Goal: Use online tool/utility: Utilize a website feature to perform a specific function

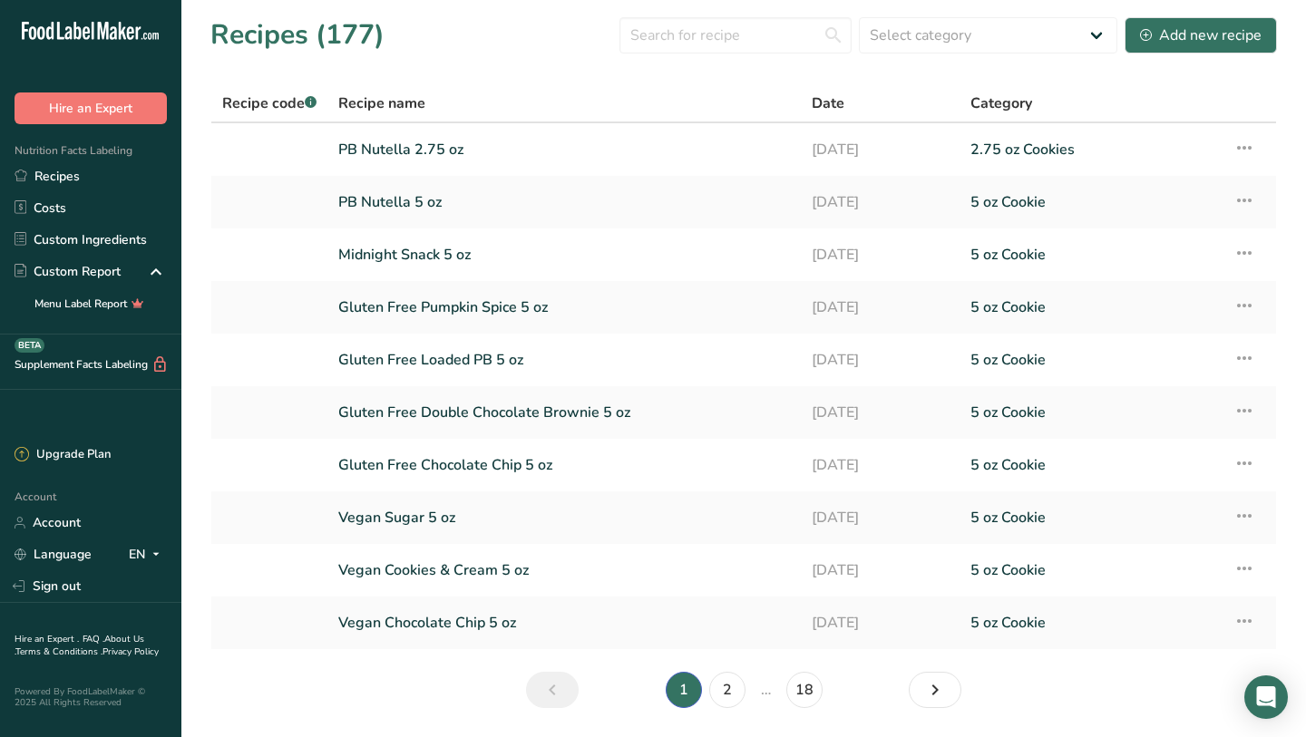
click at [740, 56] on section "Recipes (177) Select category All 1.4 oz Mini Cookie 2.75 oz Cookies 3 oz Cooki…" at bounding box center [743, 368] width 1124 height 737
click at [740, 50] on input "text" at bounding box center [735, 35] width 232 height 36
click at [699, 47] on input "text" at bounding box center [735, 35] width 232 height 36
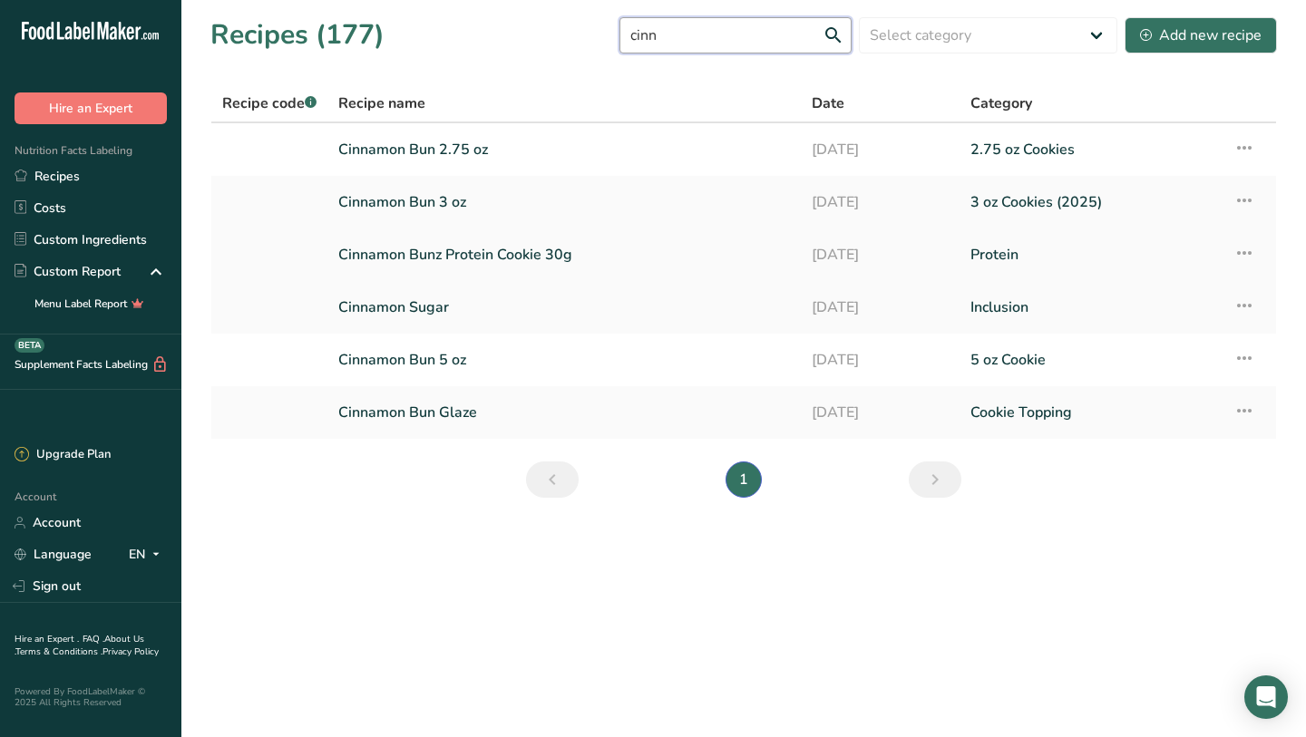
type input "cinn"
click at [451, 261] on link "Cinnamon Bunz Protein Cookie 30g" at bounding box center [564, 255] width 452 height 38
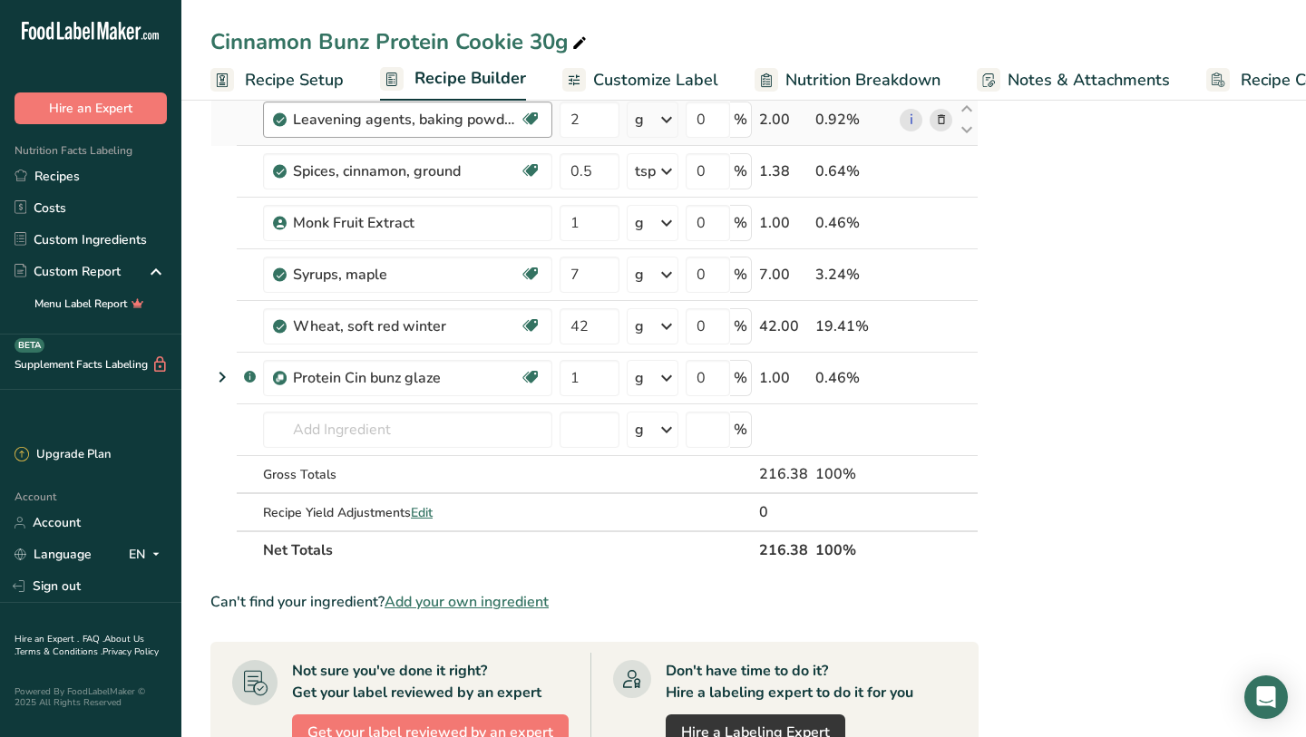
scroll to position [752, 0]
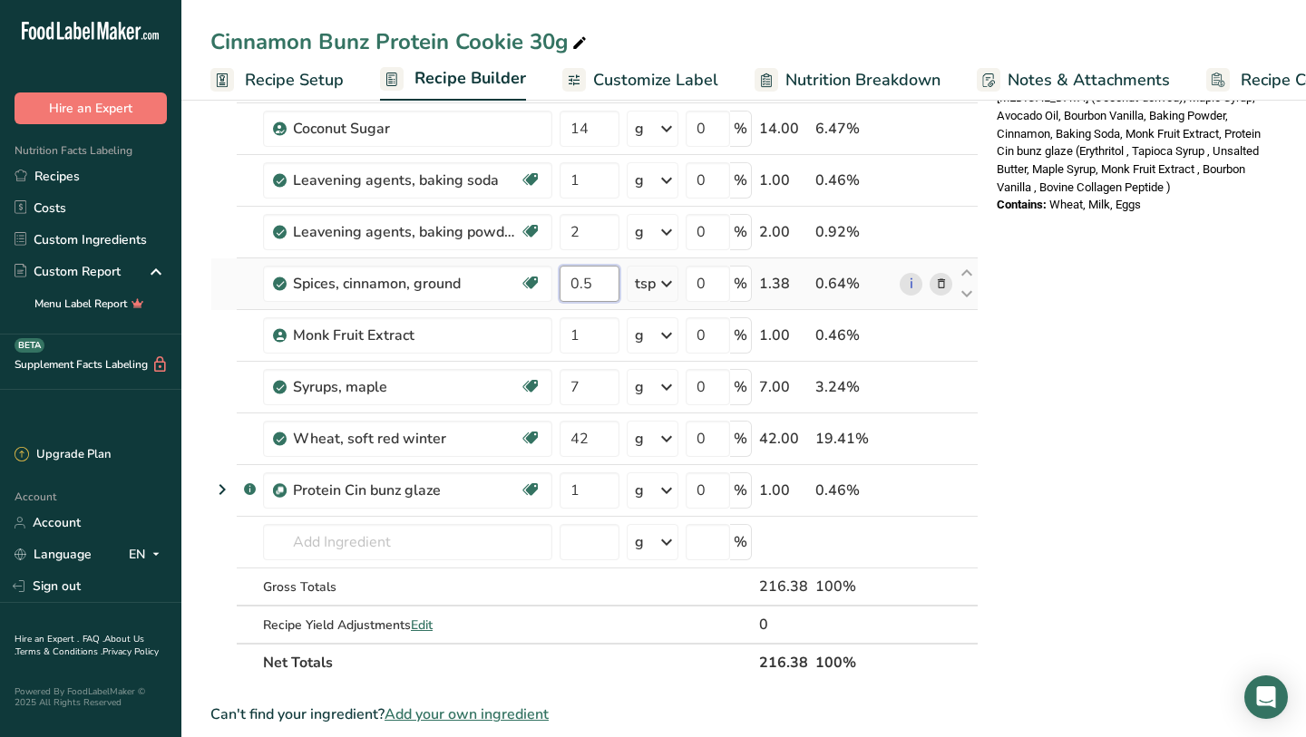
click at [607, 285] on input "0.5" at bounding box center [589, 284] width 60 height 36
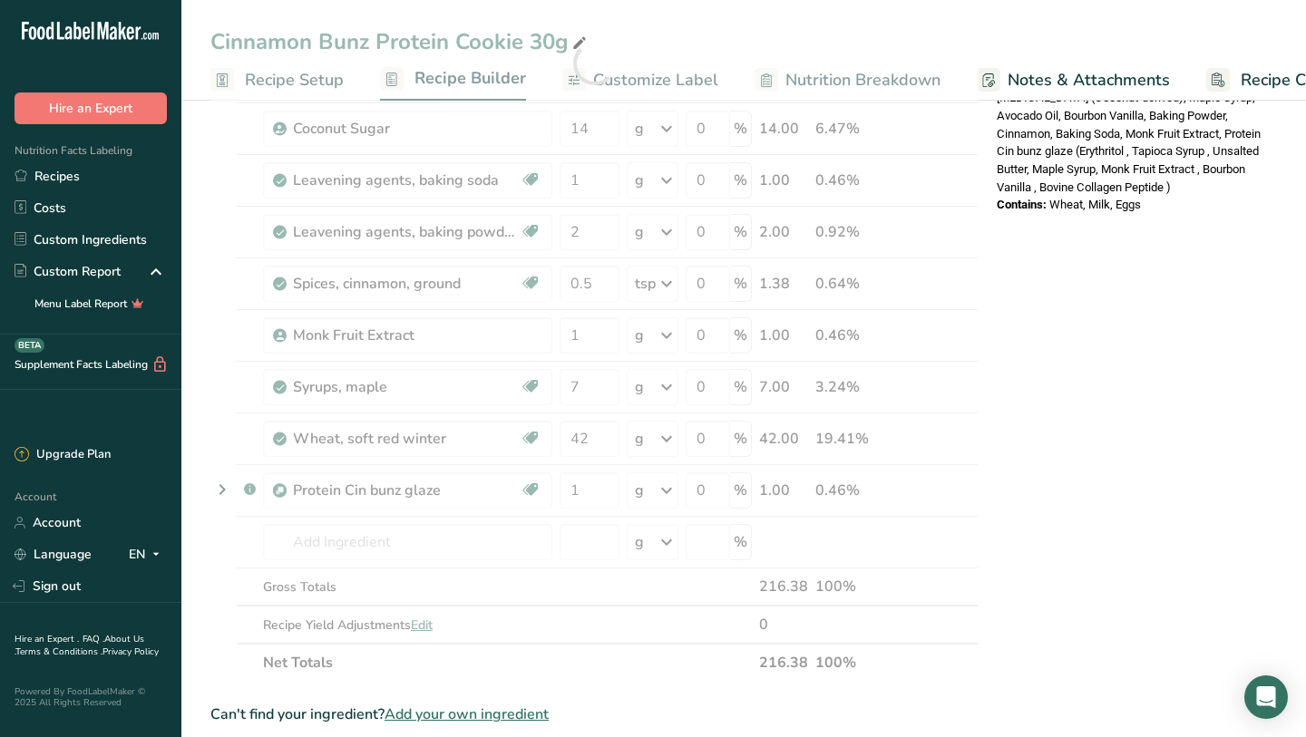
click at [1043, 381] on div "Nutrition Facts 1 Serving Per Container Serving Size 111g Amount Per Serving Ca…" at bounding box center [1134, 315] width 290 height 1887
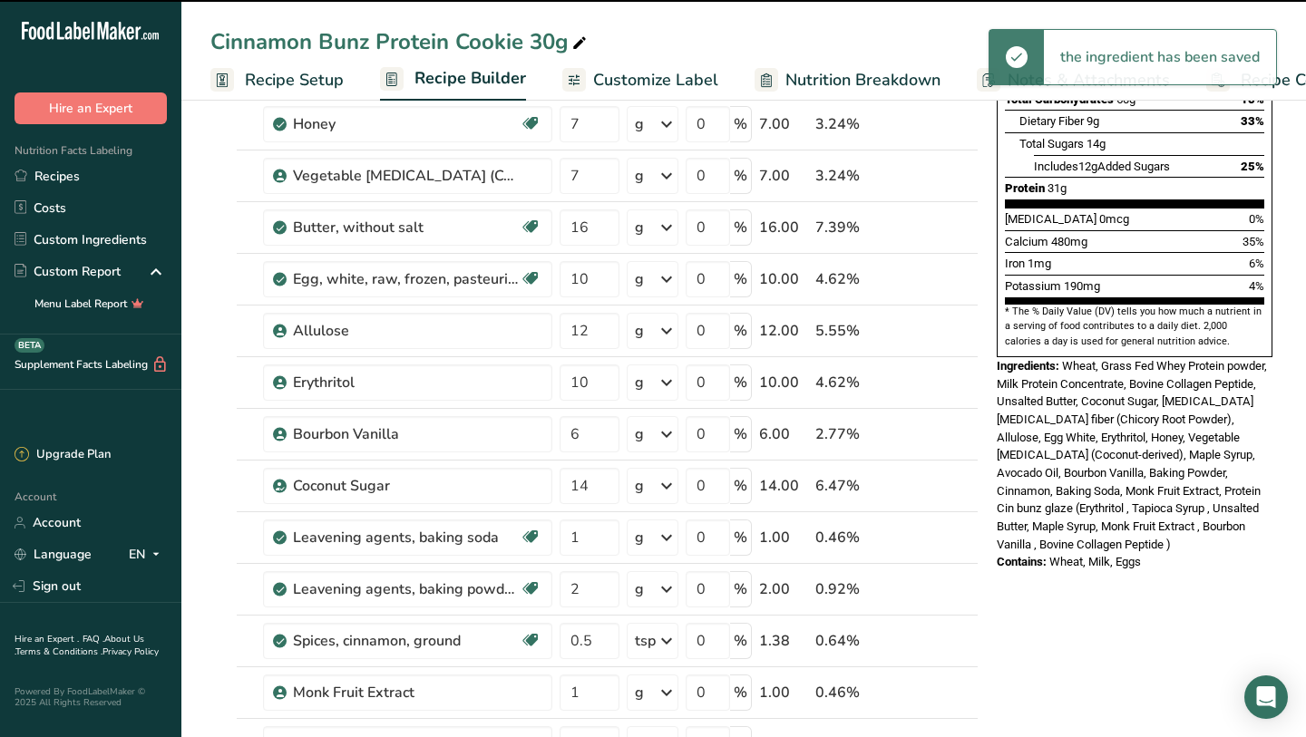
scroll to position [273, 0]
